Goal: Task Accomplishment & Management: Check status

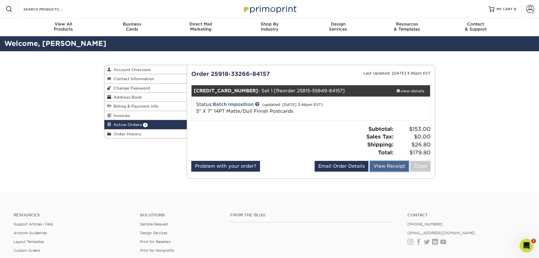
click at [386, 167] on link "View Receipt" at bounding box center [389, 166] width 39 height 11
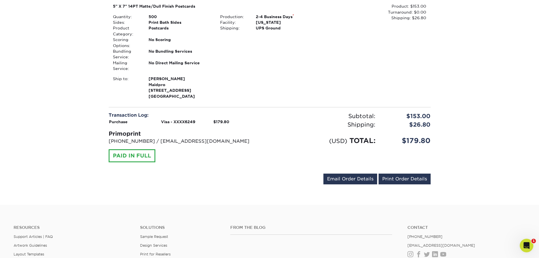
scroll to position [189, 0]
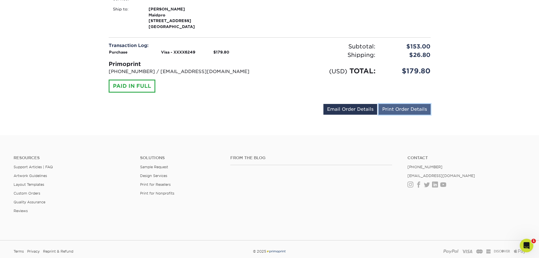
click at [408, 113] on link "Print Order Details" at bounding box center [404, 109] width 52 height 11
